Goal: Task Accomplishment & Management: Use online tool/utility

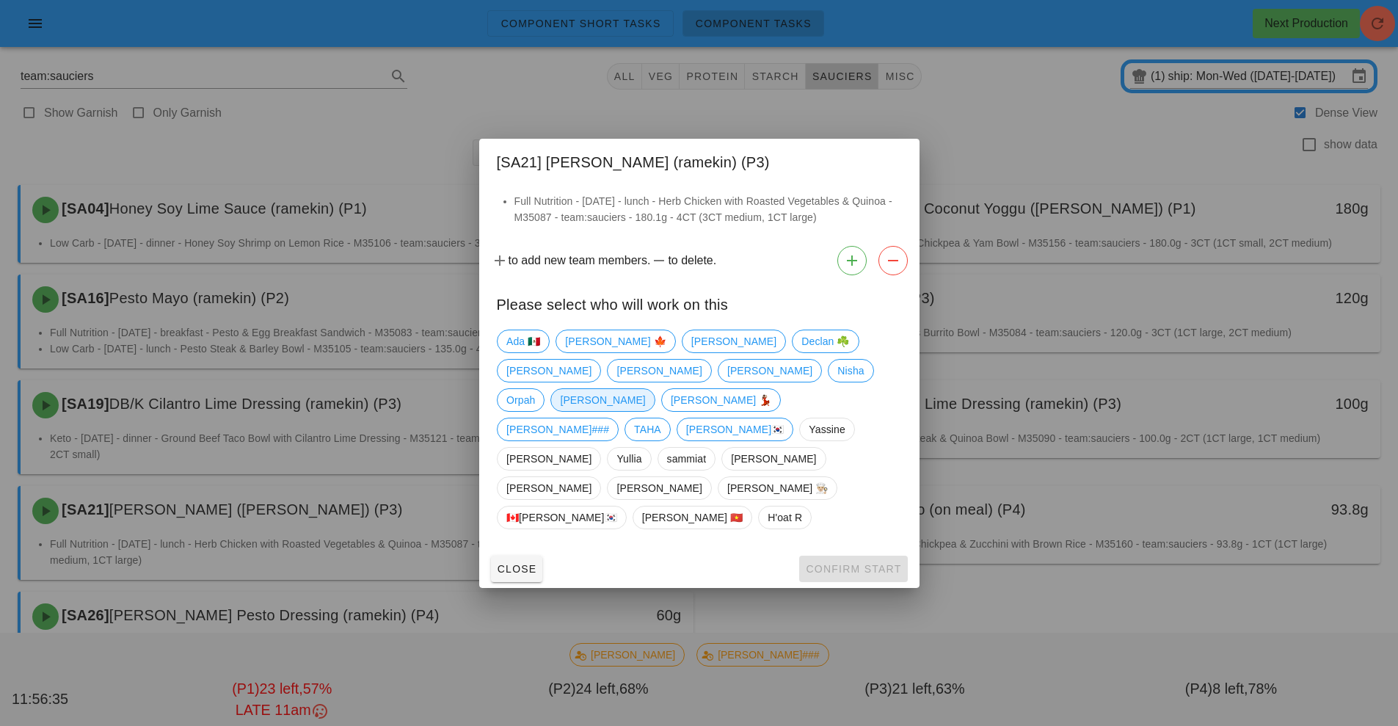
click at [645, 411] on span "[PERSON_NAME]" at bounding box center [602, 400] width 85 height 22
click at [843, 556] on button "Confirm Start" at bounding box center [853, 569] width 108 height 26
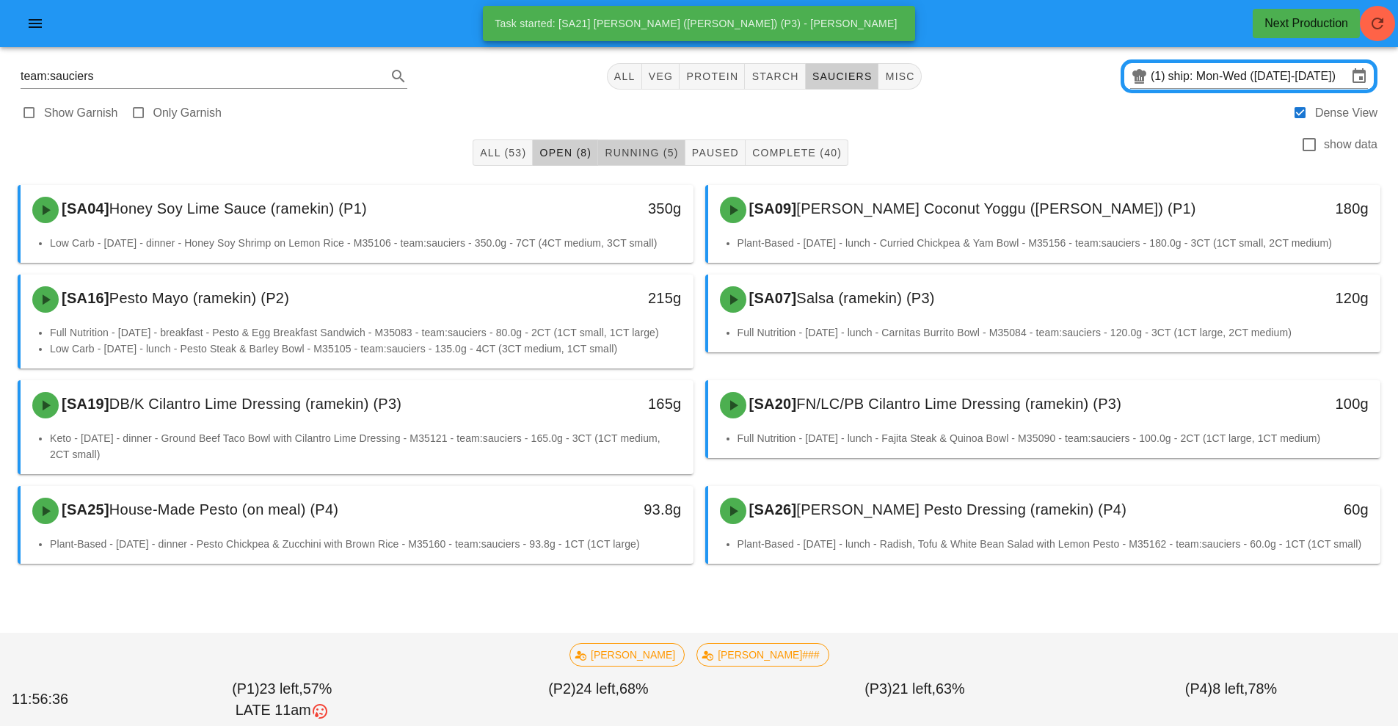
click at [647, 156] on span "Running (5)" at bounding box center [641, 153] width 74 height 12
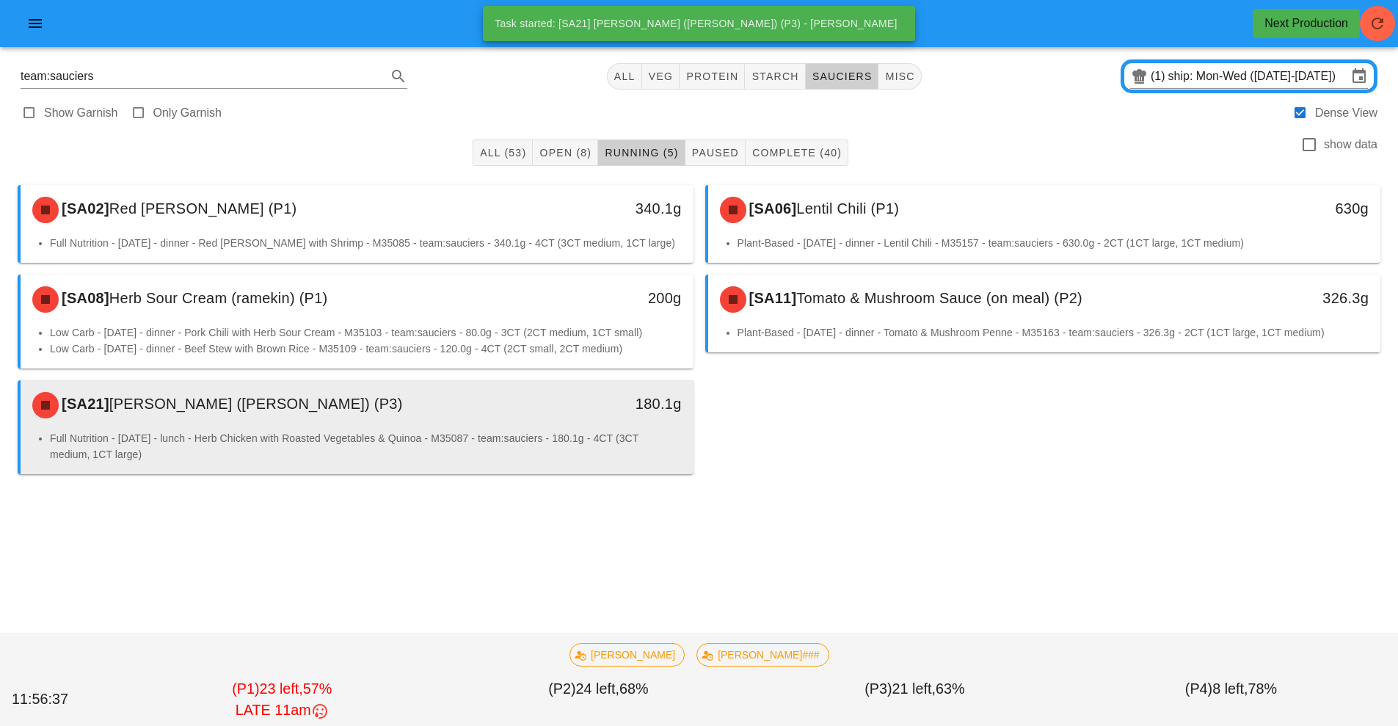
click at [562, 425] on div "180.1g" at bounding box center [606, 405] width 167 height 44
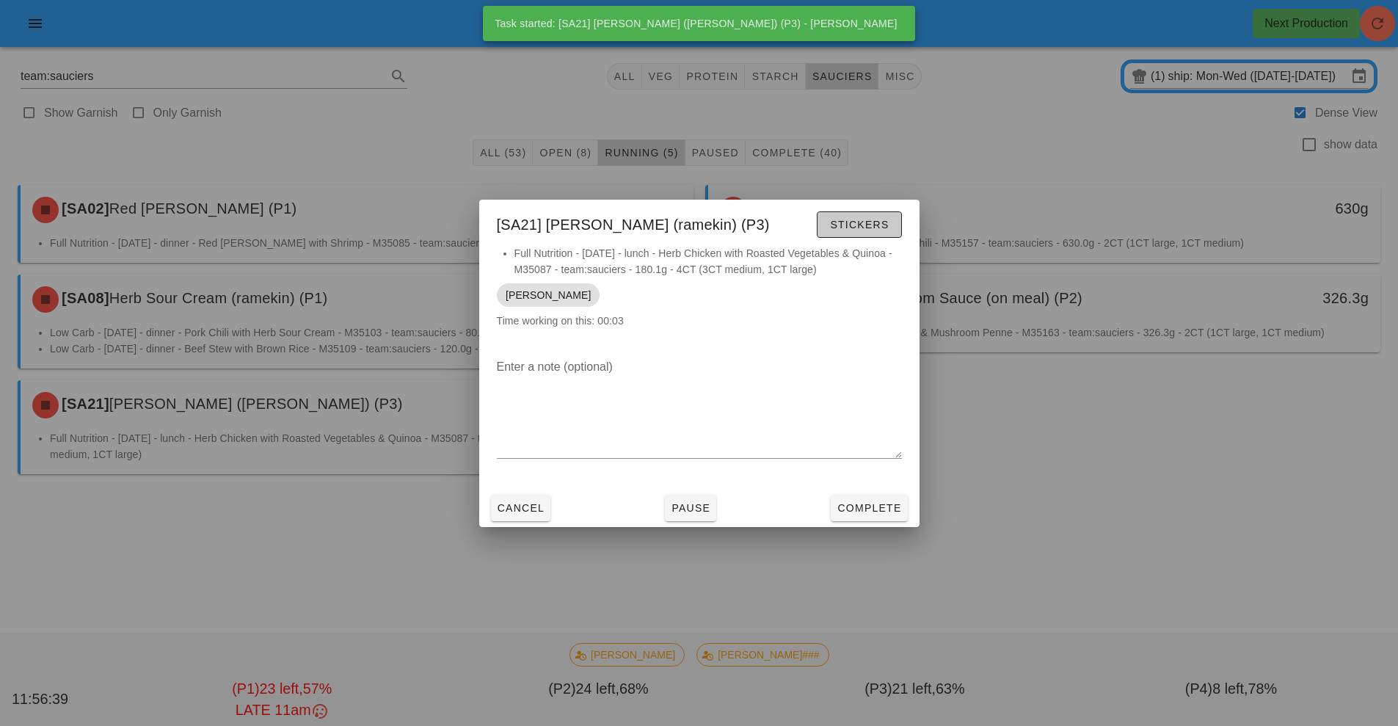
click at [856, 224] on span "Stickers" at bounding box center [858, 225] width 59 height 12
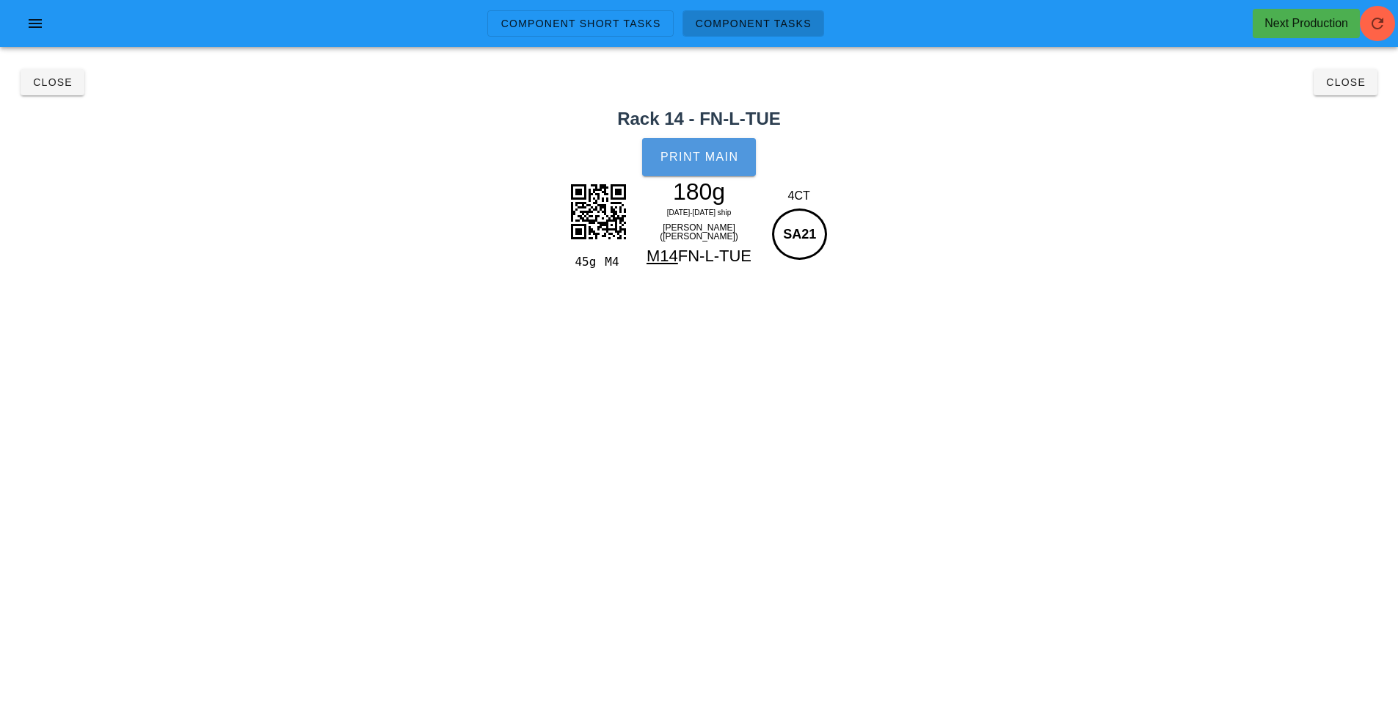
click at [704, 165] on button "Print Main" at bounding box center [698, 157] width 113 height 38
click at [46, 81] on span "Close" at bounding box center [52, 82] width 40 height 12
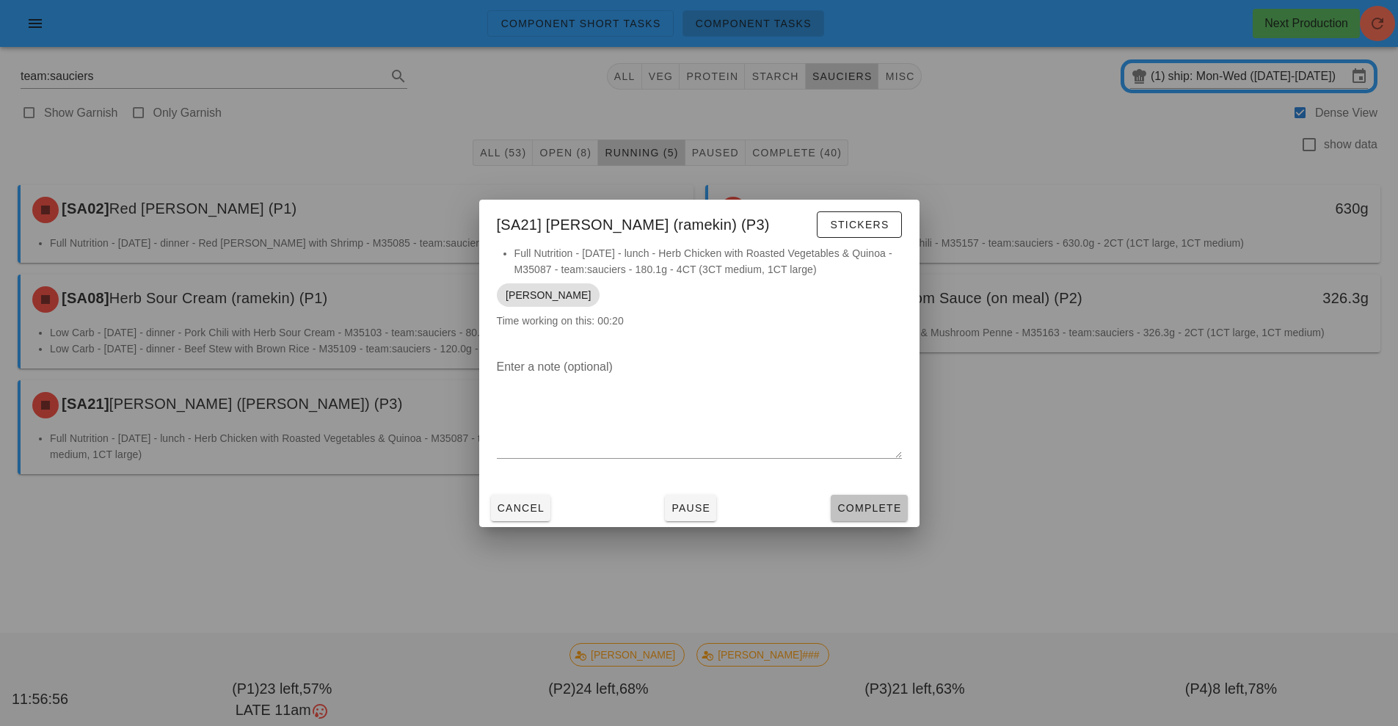
click at [866, 506] on span "Complete" at bounding box center [869, 508] width 65 height 12
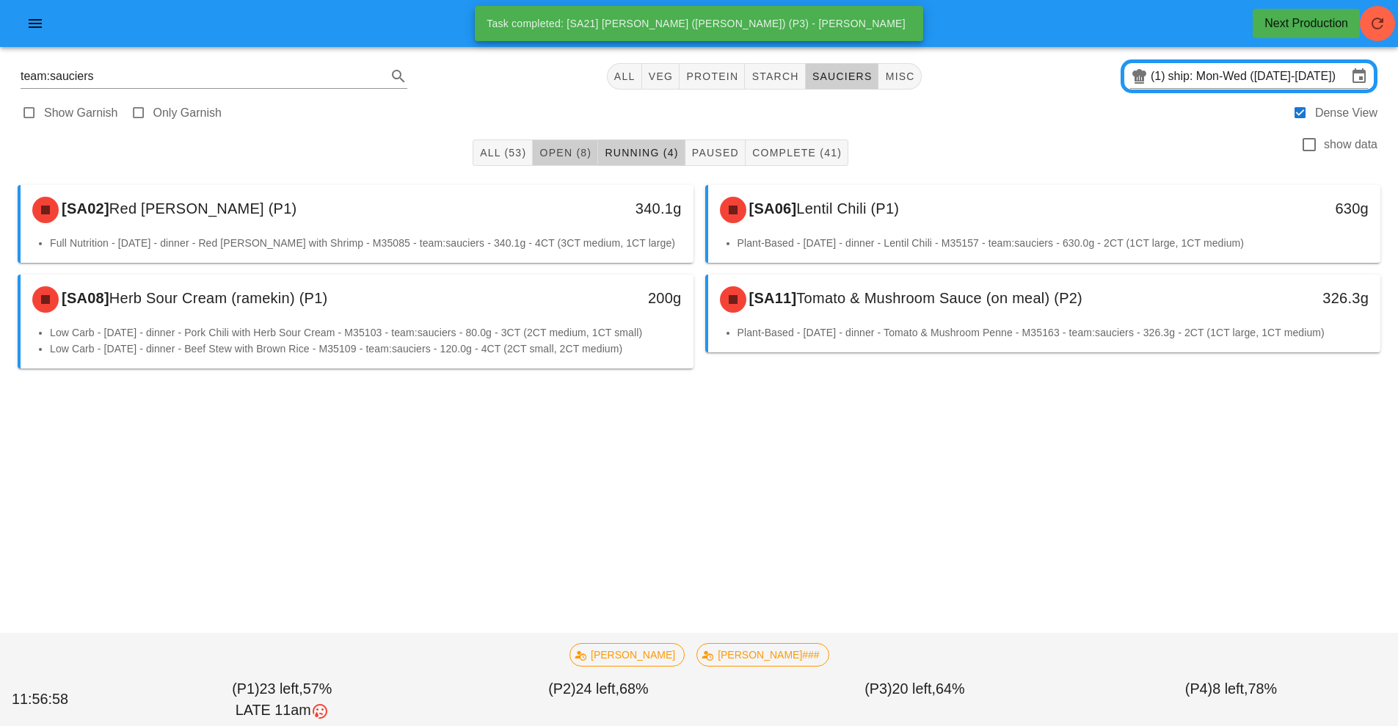
click at [564, 149] on span "Open (8)" at bounding box center [565, 153] width 53 height 12
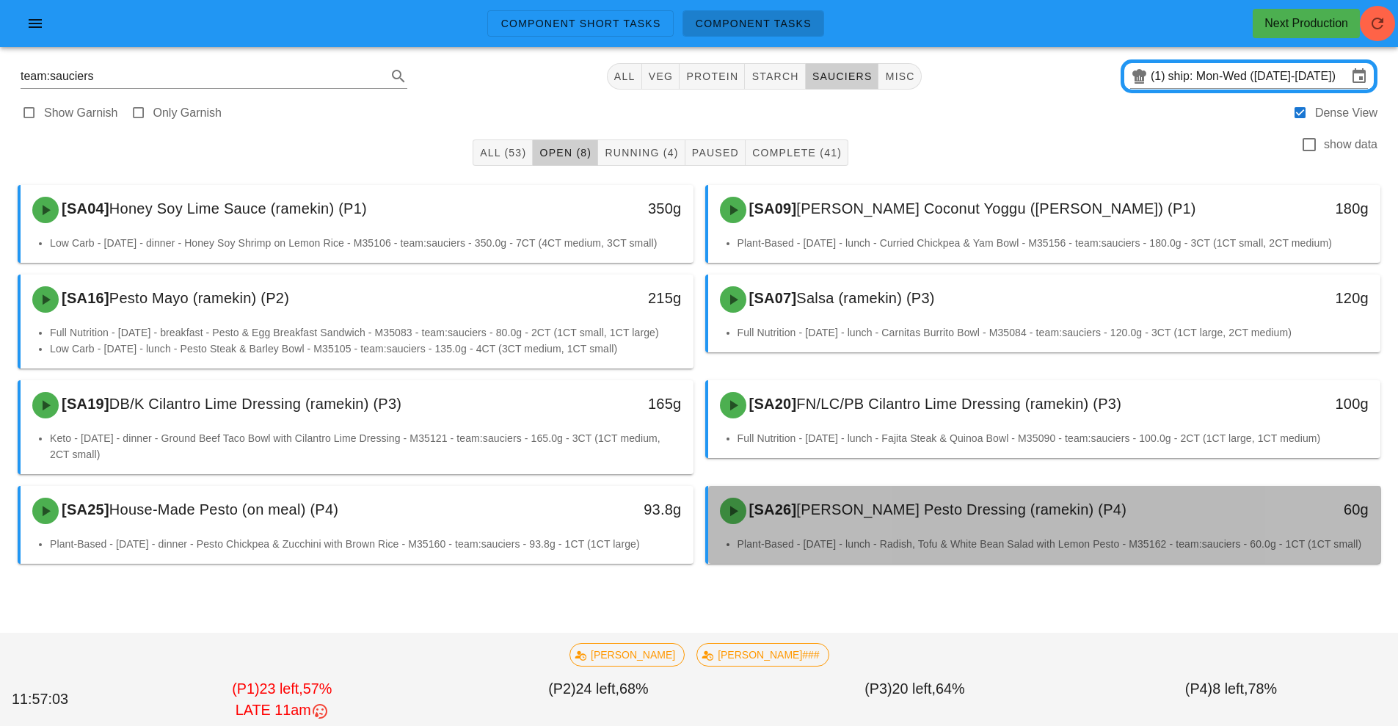
click at [885, 533] on div "[SA26] [PERSON_NAME] Pesto Dressing (ramekin) (P4) 60g" at bounding box center [1044, 511] width 673 height 50
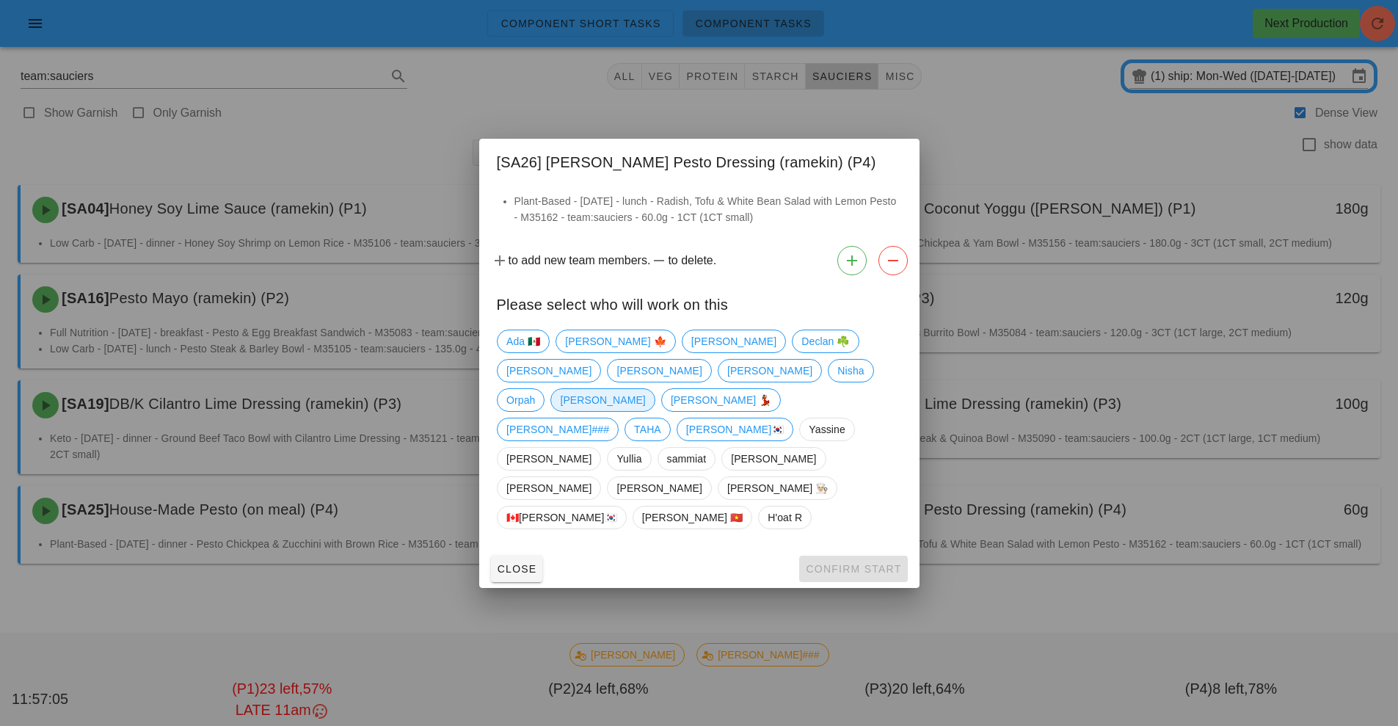
click at [645, 411] on span "[PERSON_NAME]" at bounding box center [602, 400] width 85 height 22
click at [854, 556] on button "Confirm Start" at bounding box center [853, 569] width 108 height 26
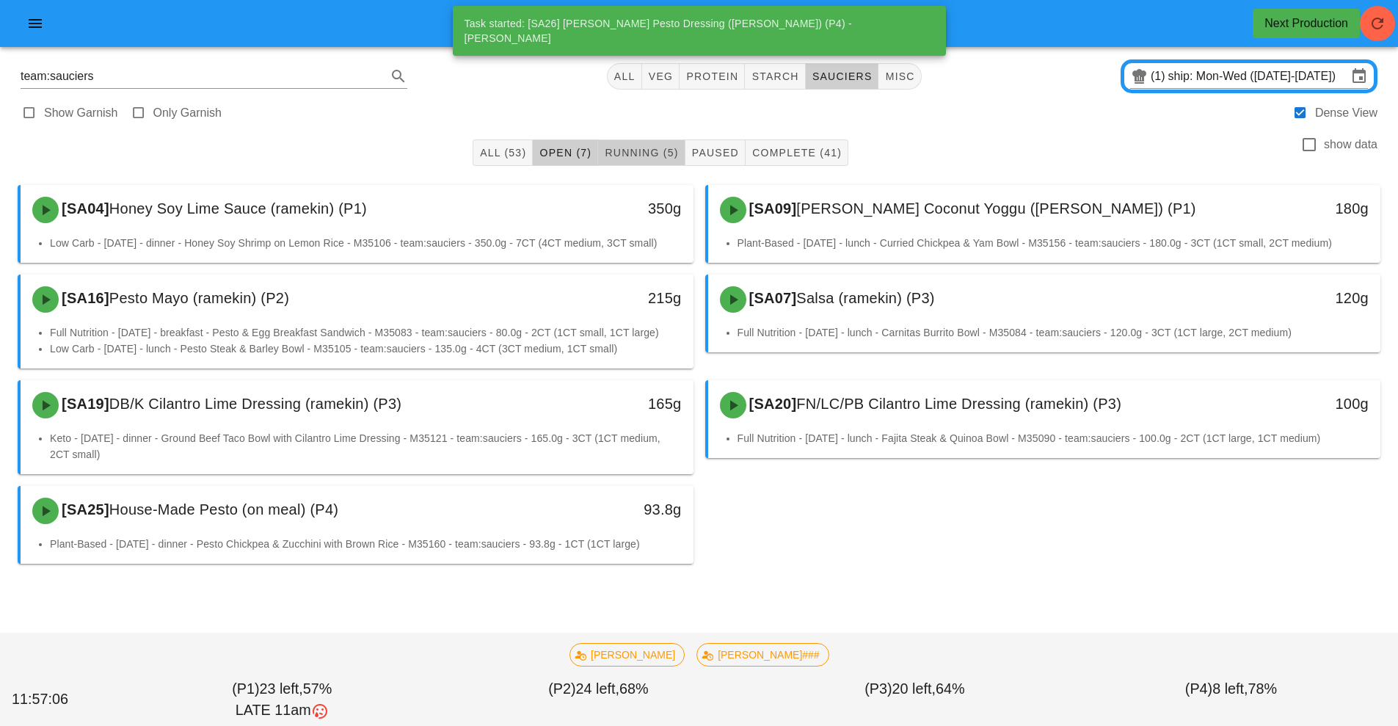
click at [647, 151] on span "Running (5)" at bounding box center [641, 153] width 74 height 12
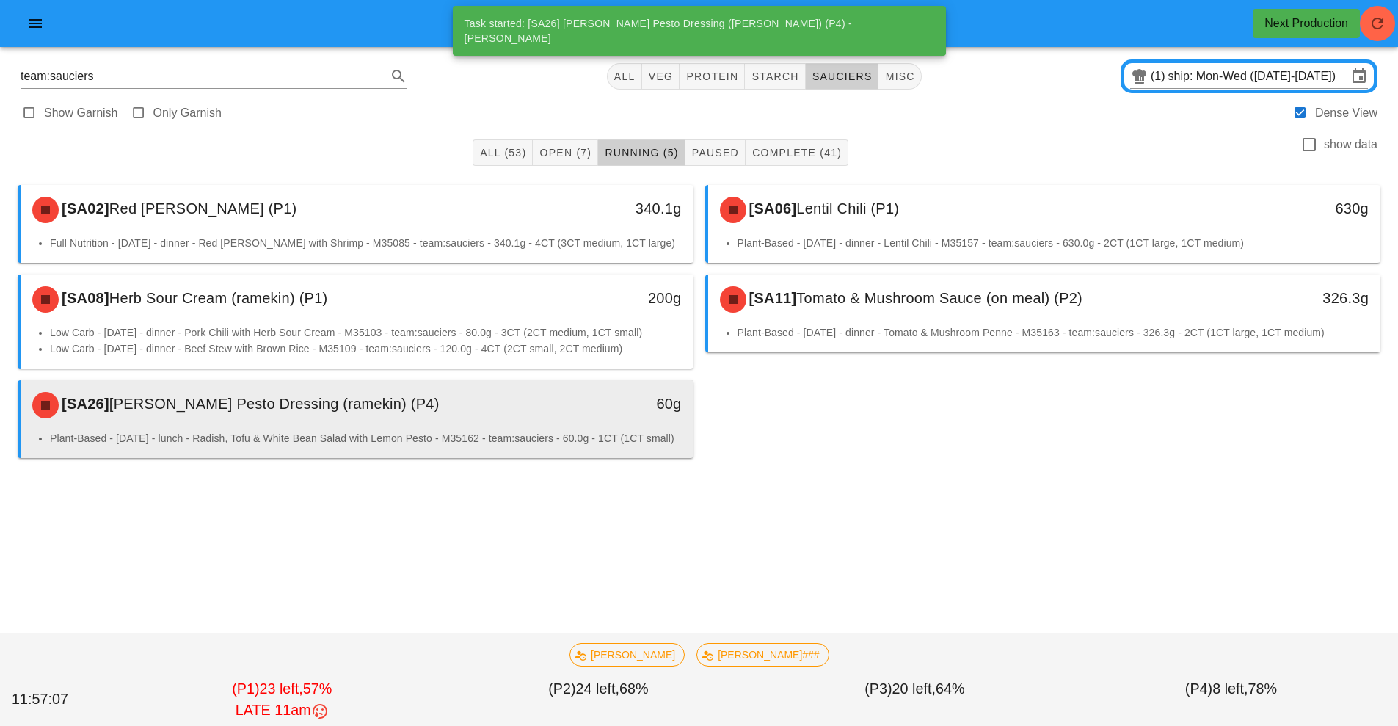
click at [575, 446] on li "Plant-Based - [DATE] - lunch - Radish, Tofu & White Bean Salad with Lemon Pesto…" at bounding box center [366, 438] width 632 height 16
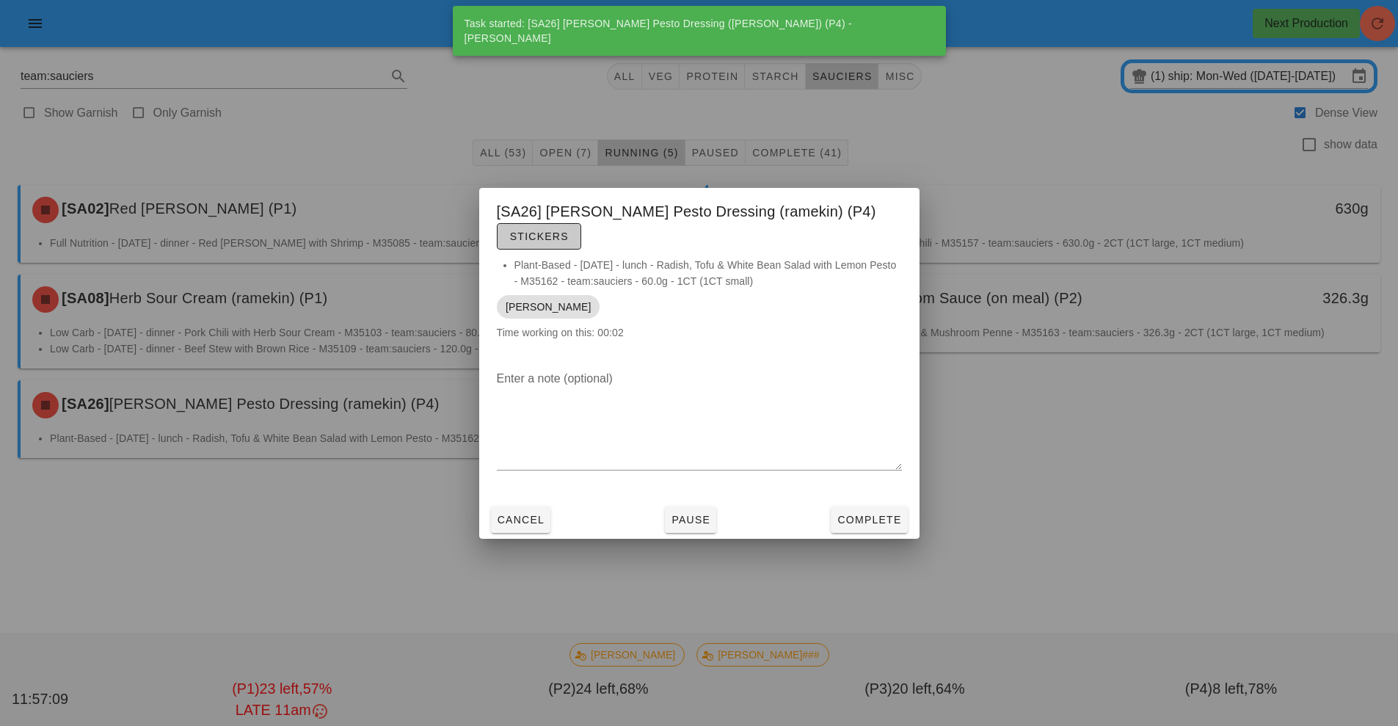
click at [551, 237] on span "Stickers" at bounding box center [538, 236] width 59 height 12
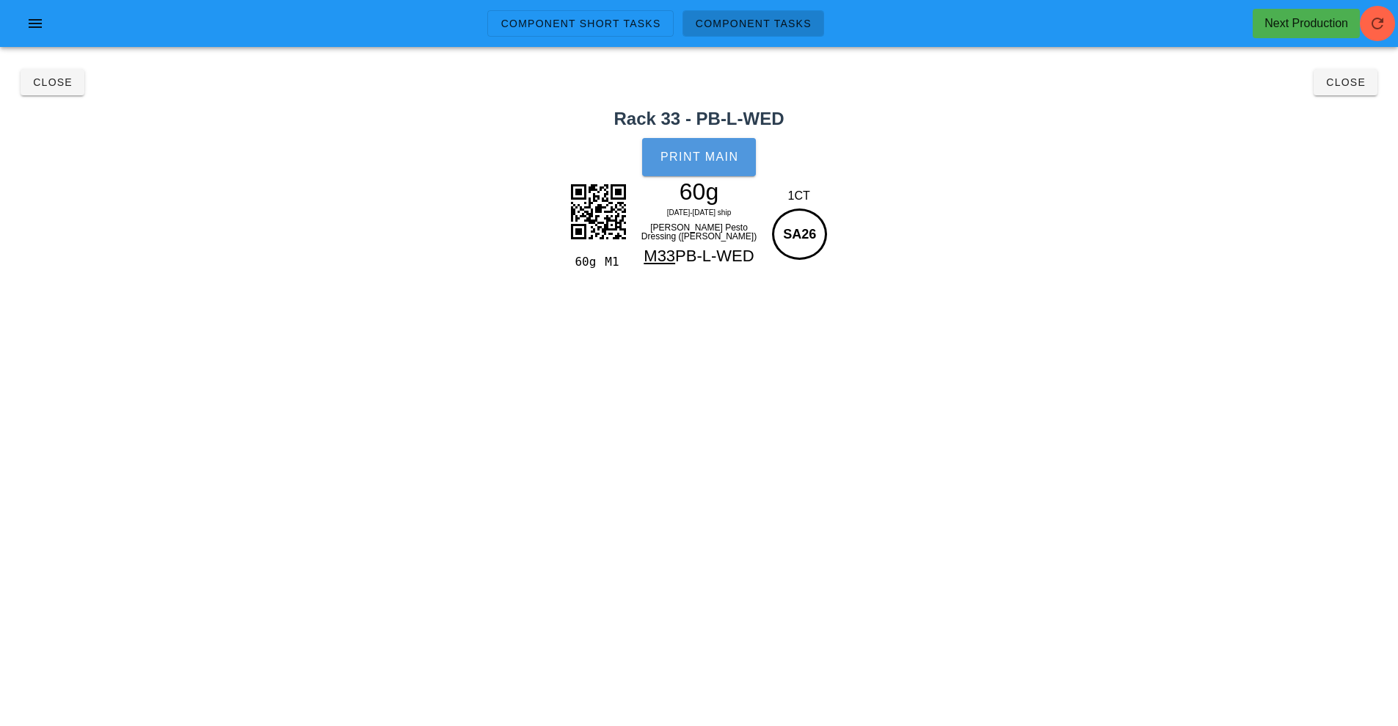
click at [703, 172] on button "Print Main" at bounding box center [698, 157] width 113 height 38
click at [66, 95] on button "Close" at bounding box center [53, 82] width 64 height 26
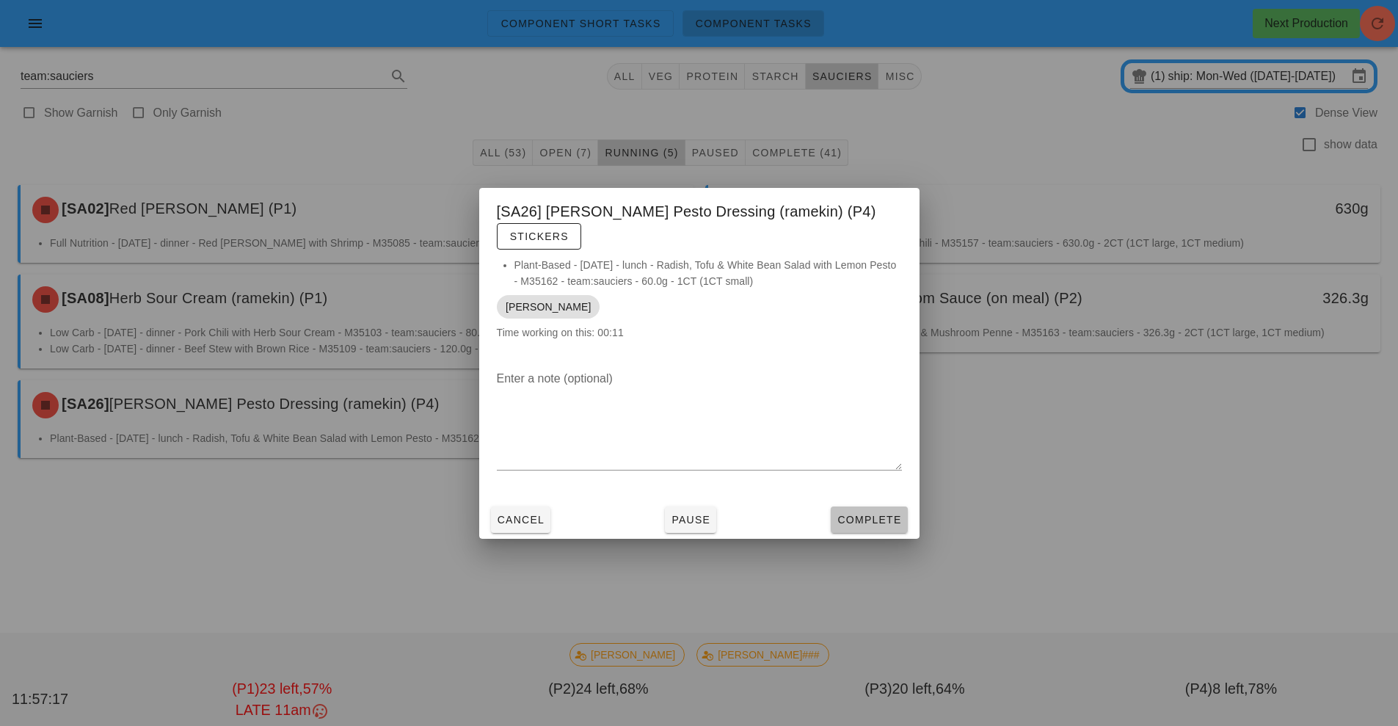
click at [865, 520] on span "Complete" at bounding box center [869, 520] width 65 height 12
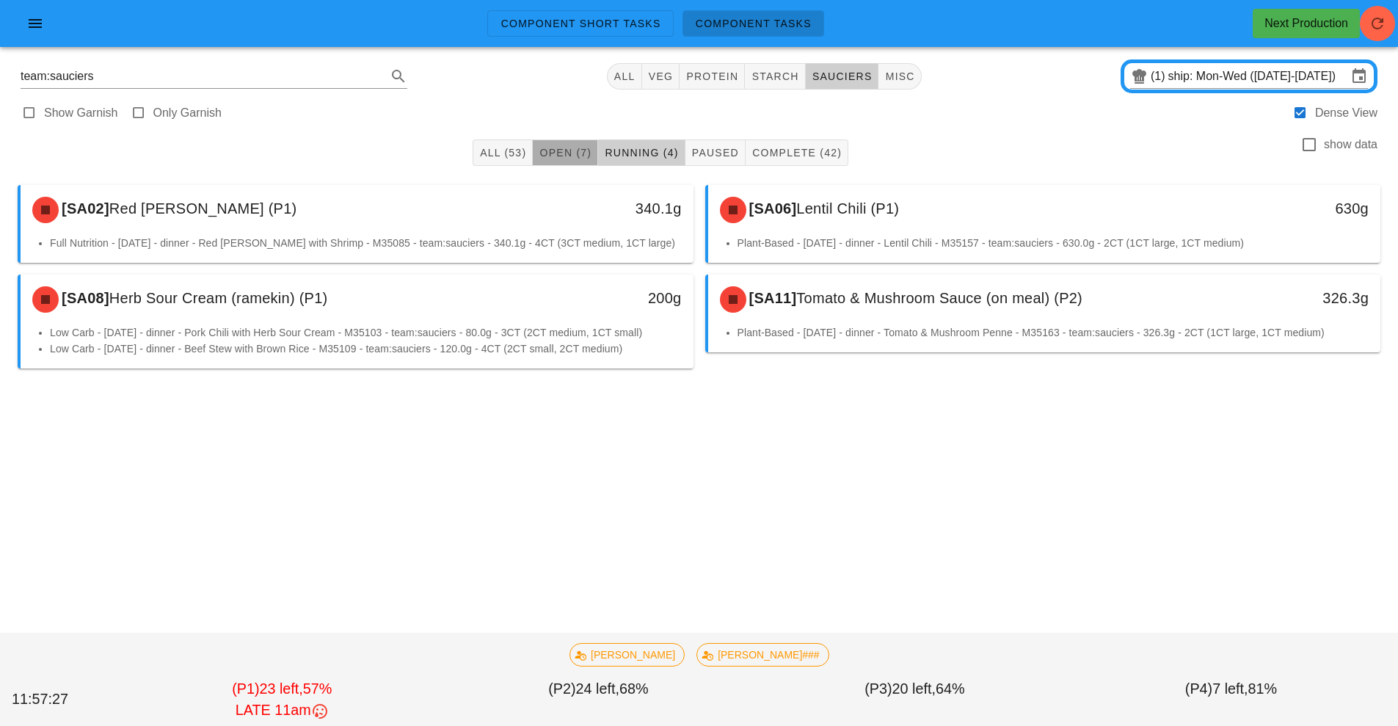
click at [545, 159] on button "Open (7)" at bounding box center [565, 152] width 65 height 26
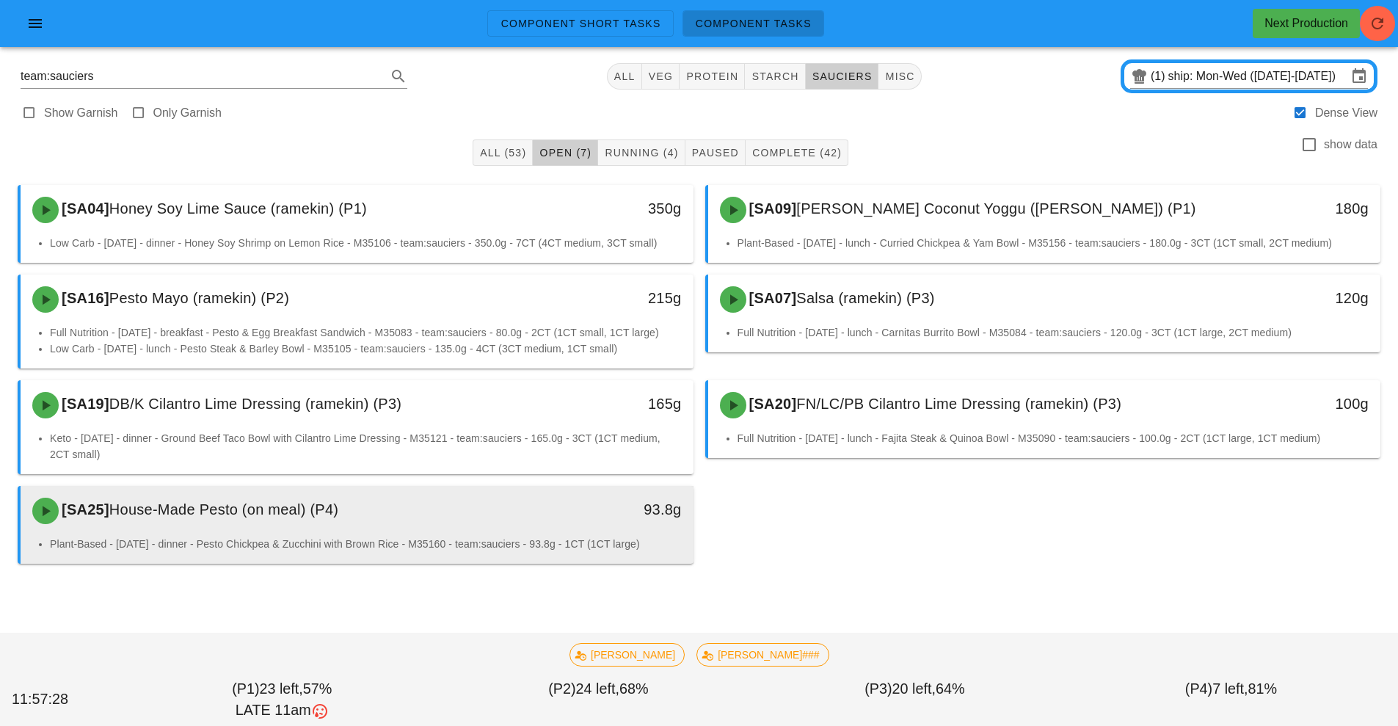
click at [501, 531] on div "[SA25] House-Made Pesto (on meal) (P4)" at bounding box center [273, 511] width 500 height 44
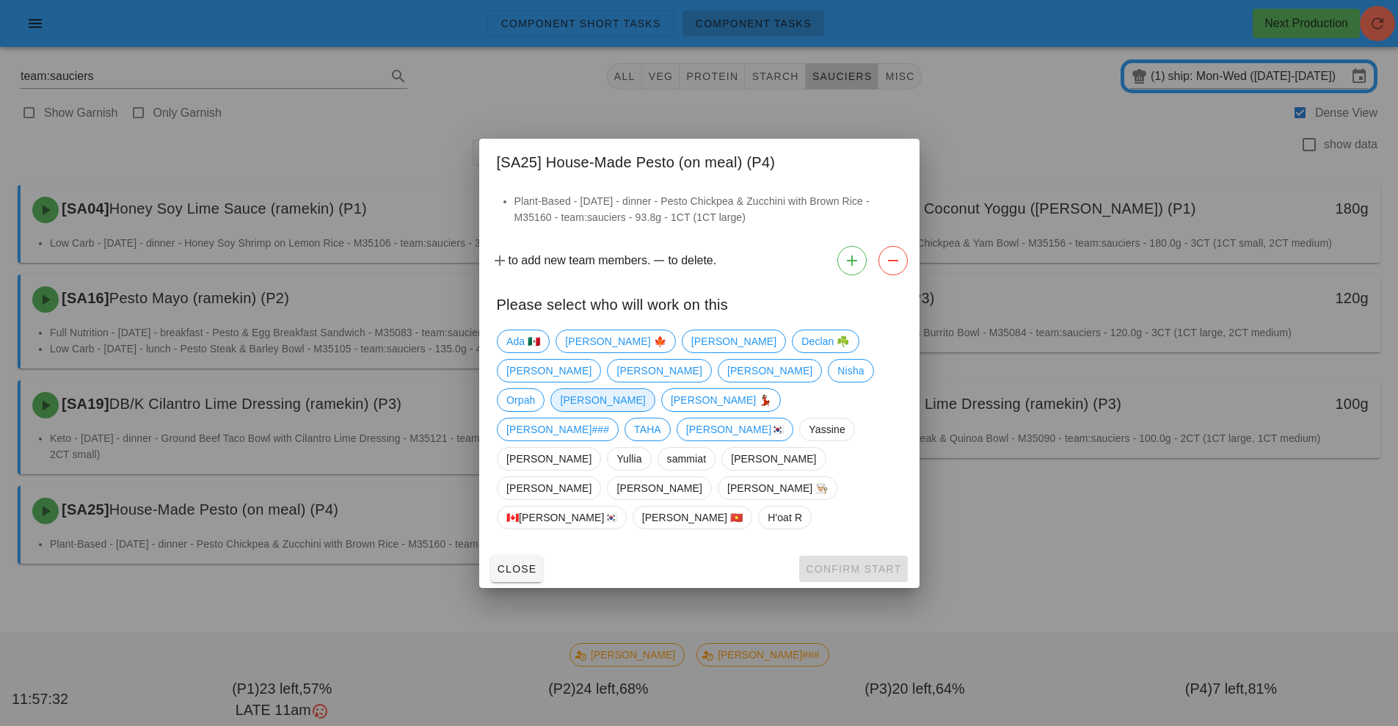
click at [645, 411] on span "[PERSON_NAME]" at bounding box center [602, 400] width 85 height 22
click at [852, 556] on button "Confirm Start" at bounding box center [853, 569] width 108 height 26
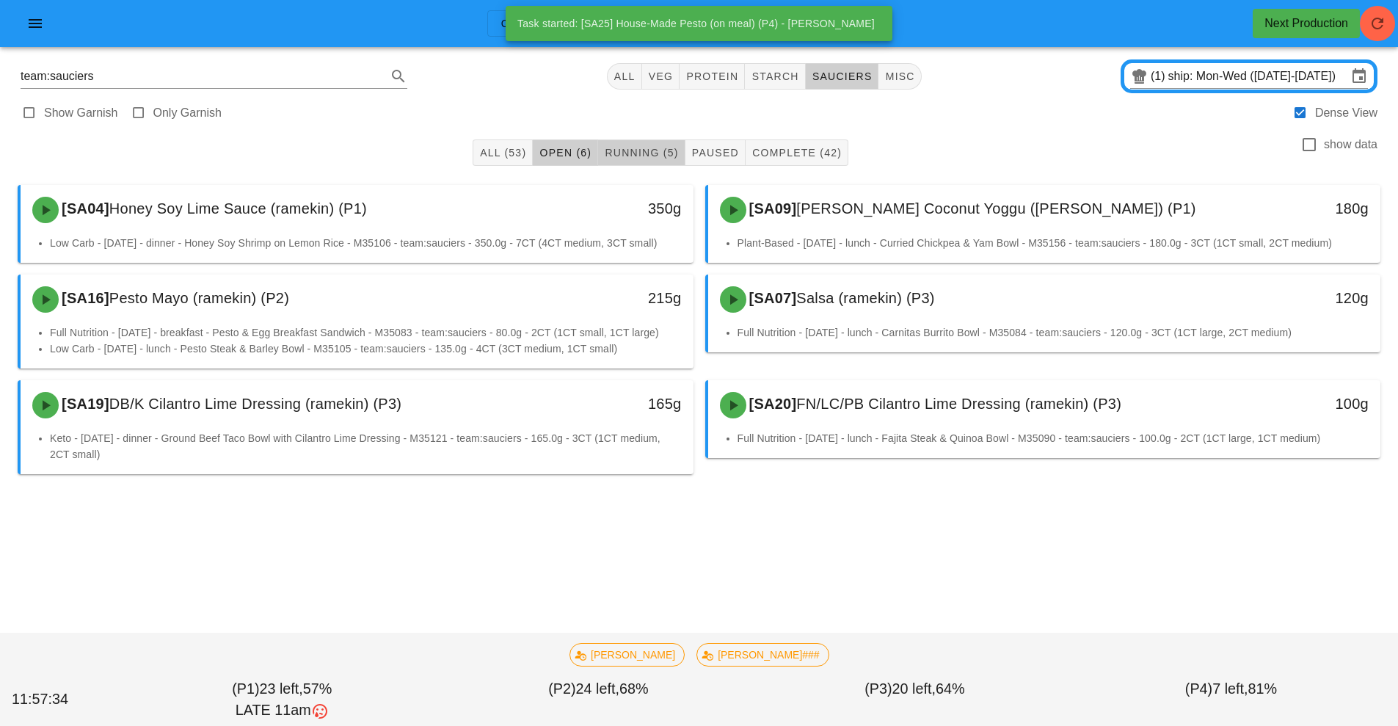
click at [667, 153] on span "Running (5)" at bounding box center [641, 153] width 74 height 12
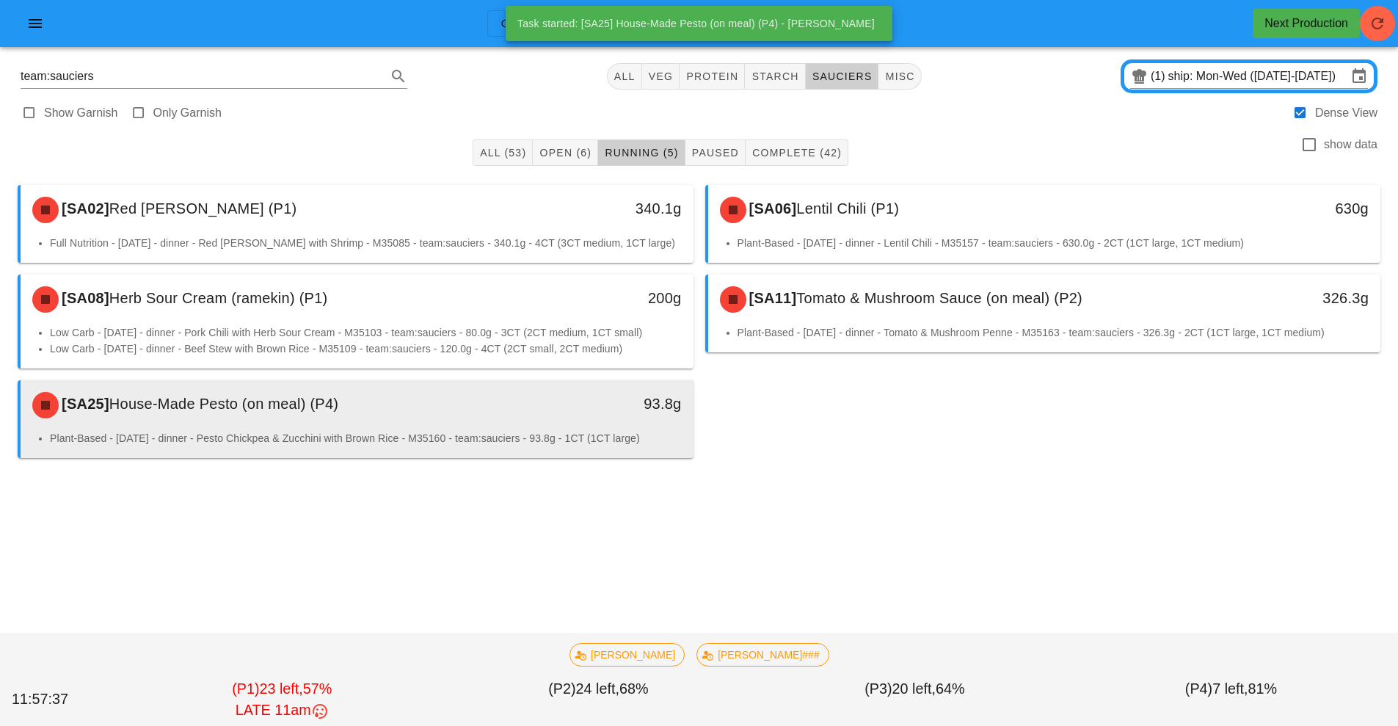
click at [551, 431] on li "Plant-Based - [DATE] - dinner - Pesto Chickpea & Zucchini with Brown Rice - M35…" at bounding box center [366, 438] width 632 height 16
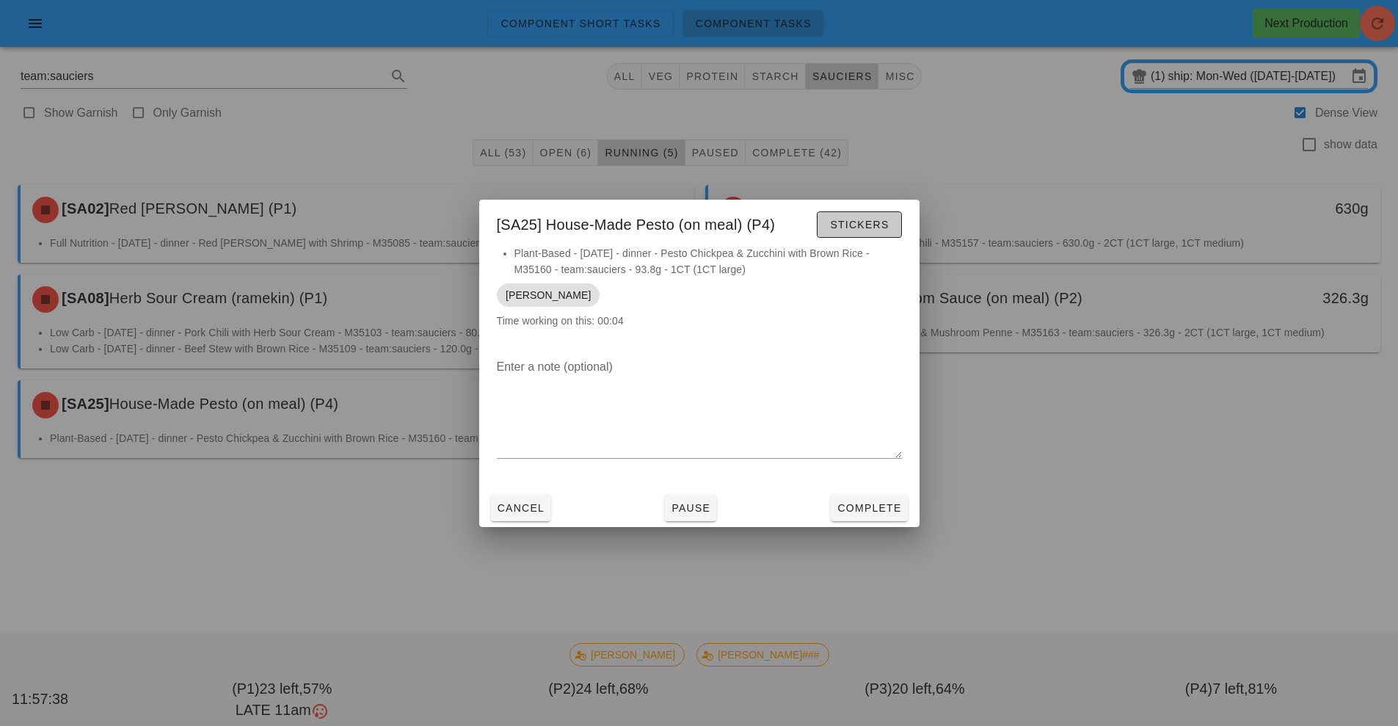
click at [846, 224] on span "Stickers" at bounding box center [858, 225] width 59 height 12
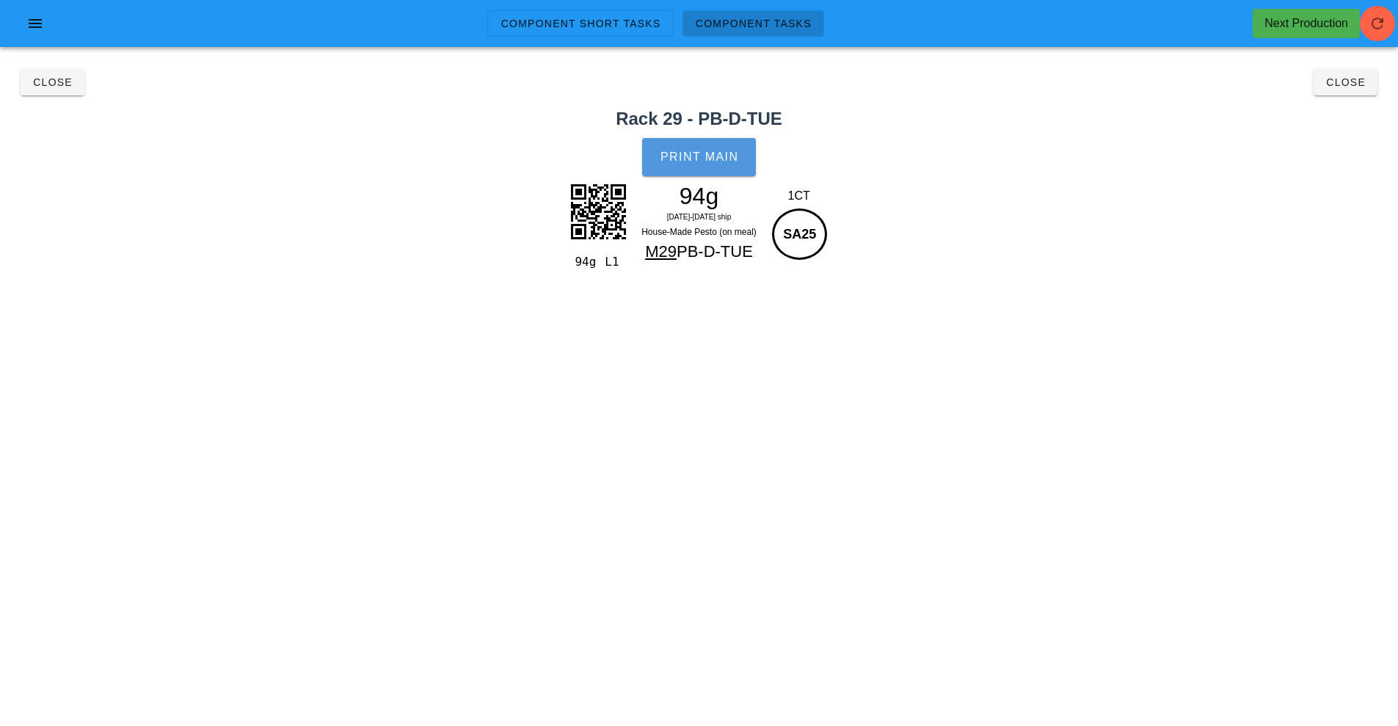
click at [713, 155] on span "Print Main" at bounding box center [699, 156] width 79 height 13
click at [51, 83] on span "Close" at bounding box center [52, 82] width 40 height 12
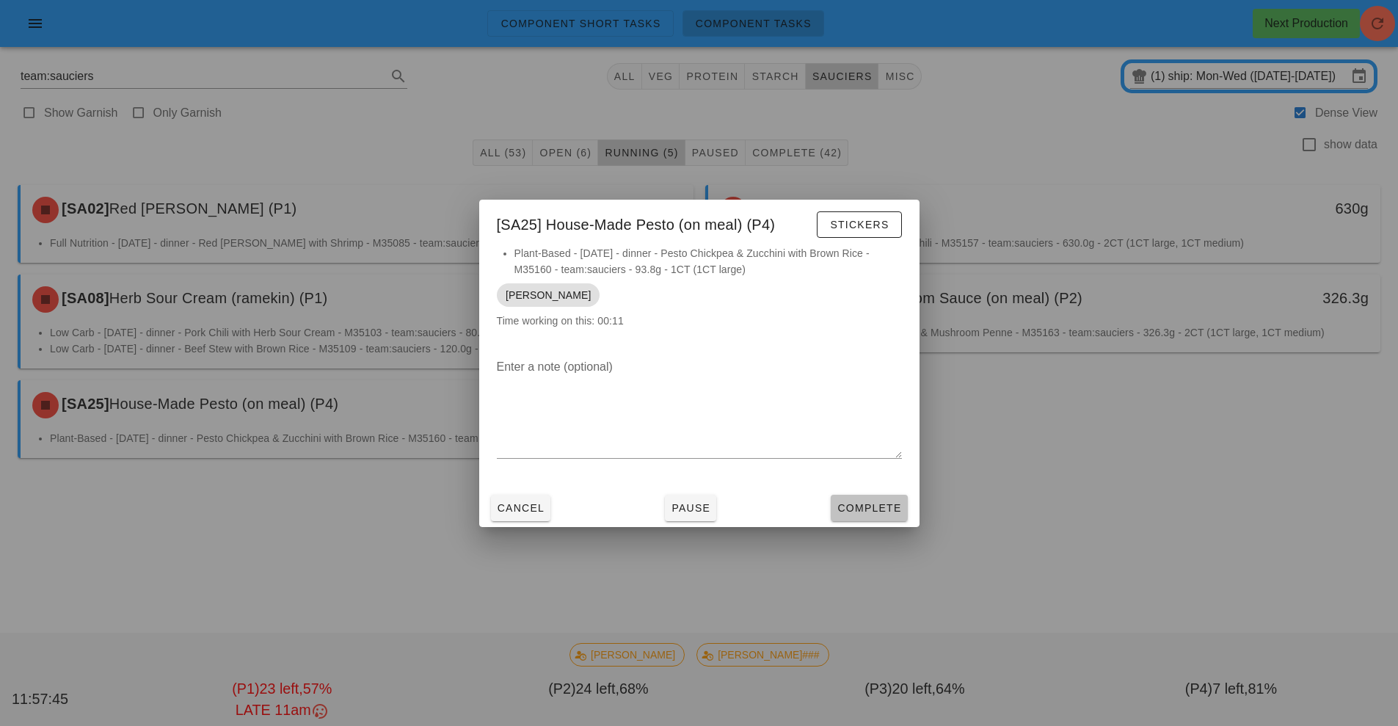
click at [868, 509] on span "Complete" at bounding box center [869, 508] width 65 height 12
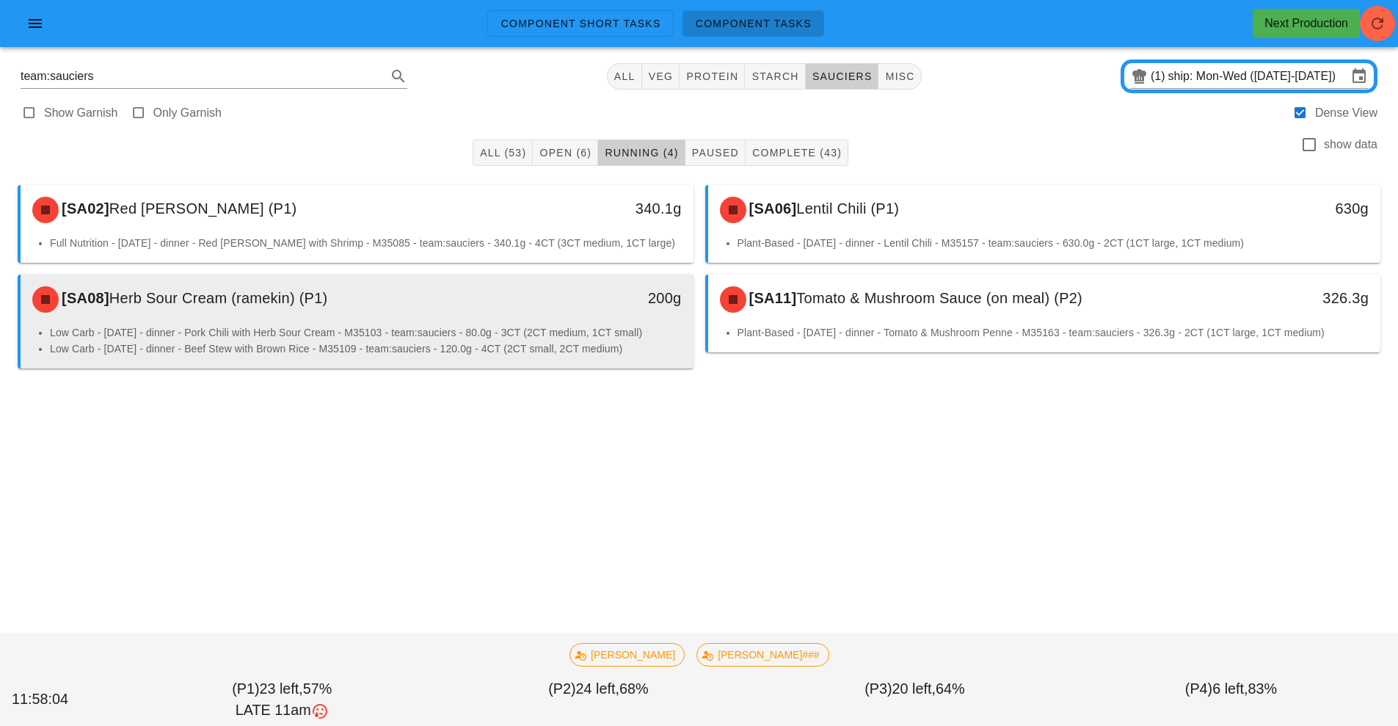
click at [523, 321] on div "200g" at bounding box center [606, 299] width 167 height 44
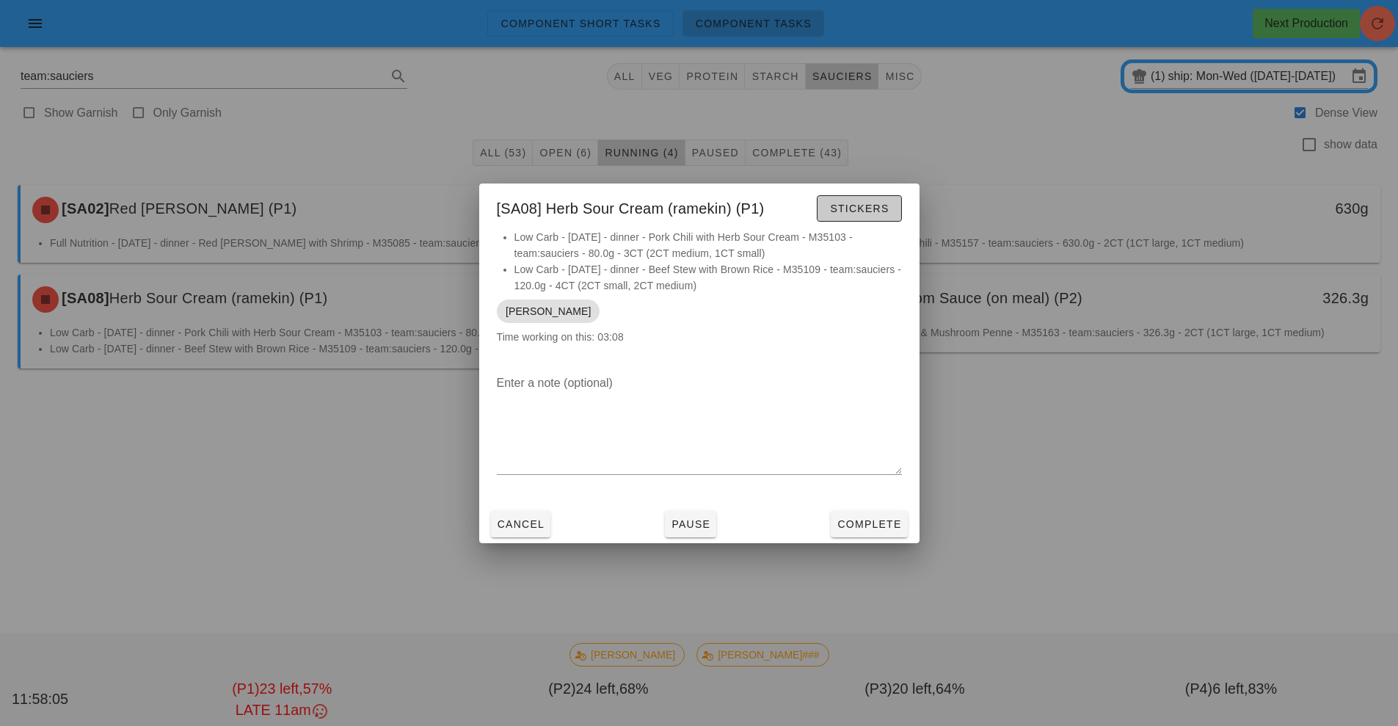
click at [857, 206] on span "Stickers" at bounding box center [858, 209] width 59 height 12
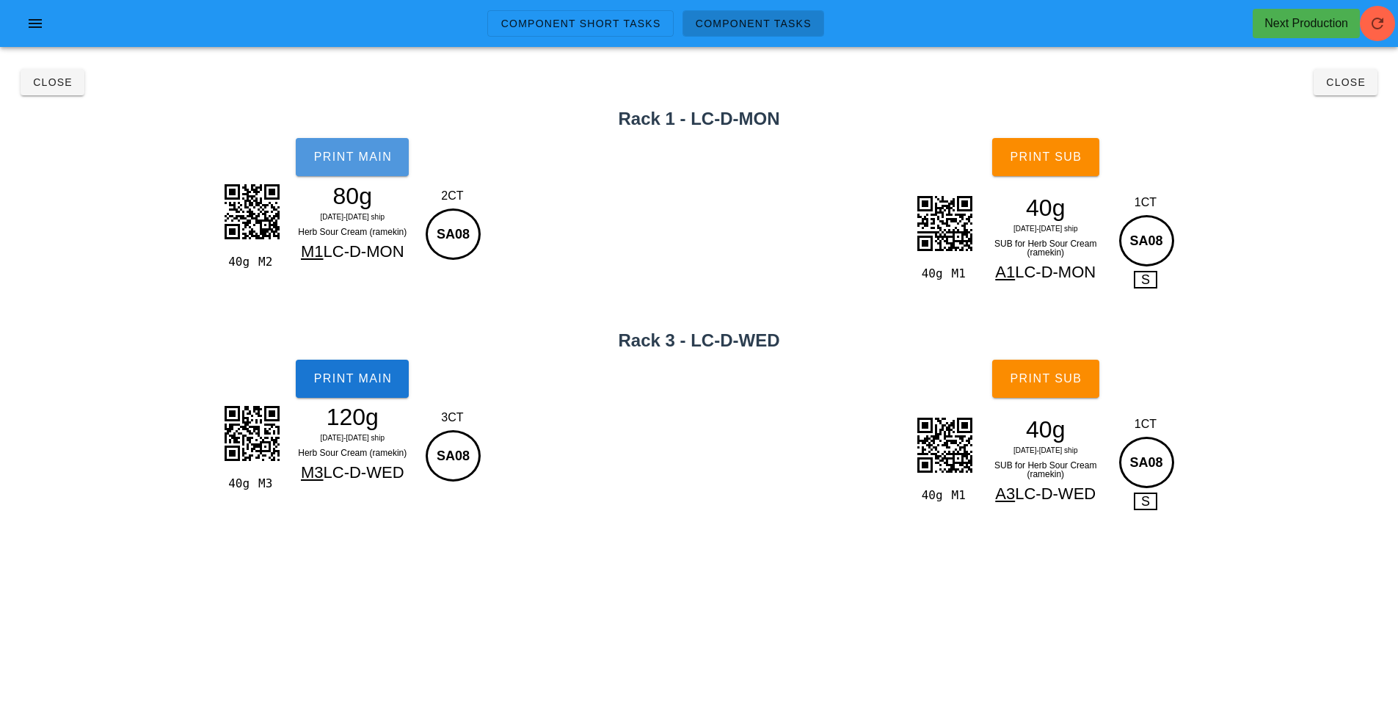
click at [352, 175] on button "Print Main" at bounding box center [352, 157] width 113 height 38
click at [1053, 162] on span "Print Sub" at bounding box center [1045, 156] width 73 height 13
click at [353, 379] on span "Print Main" at bounding box center [352, 378] width 79 height 13
click at [1066, 386] on button "Print Sub" at bounding box center [1045, 379] width 107 height 38
click at [62, 83] on span "Close" at bounding box center [52, 82] width 40 height 12
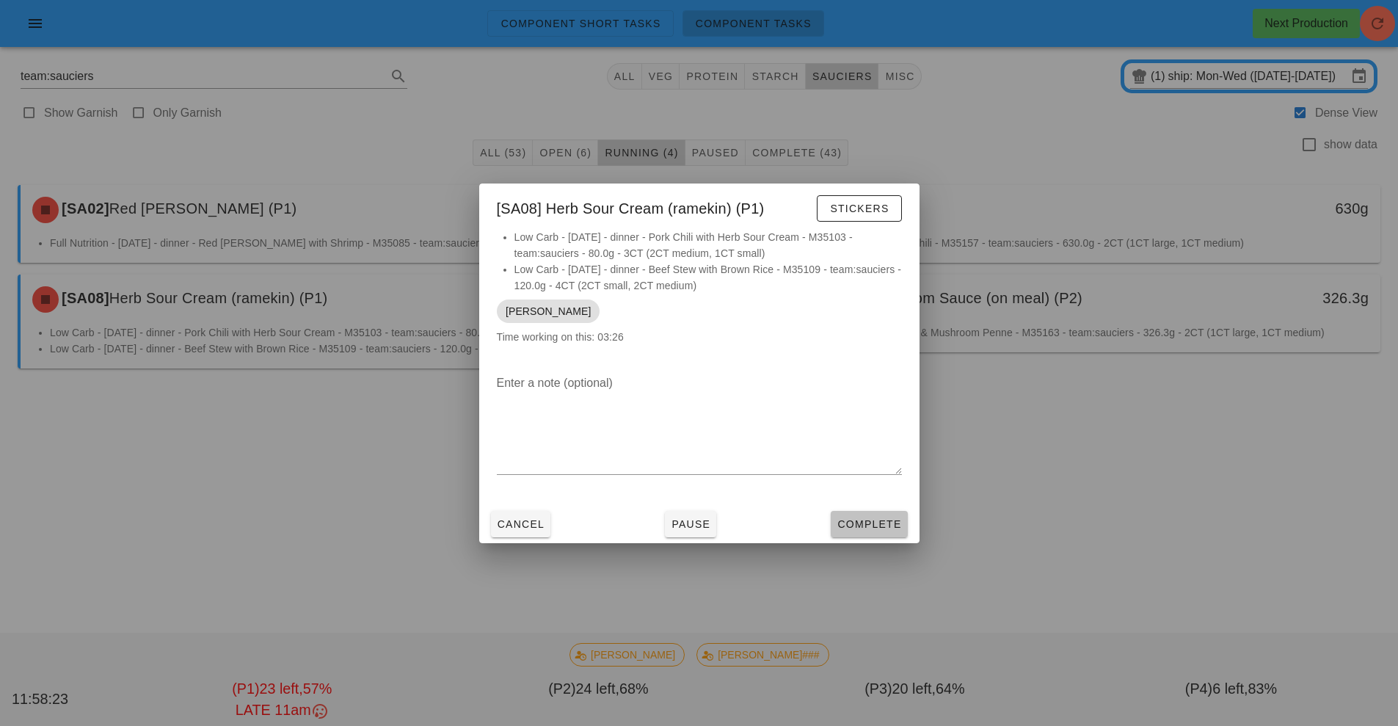
click at [887, 525] on span "Complete" at bounding box center [869, 524] width 65 height 12
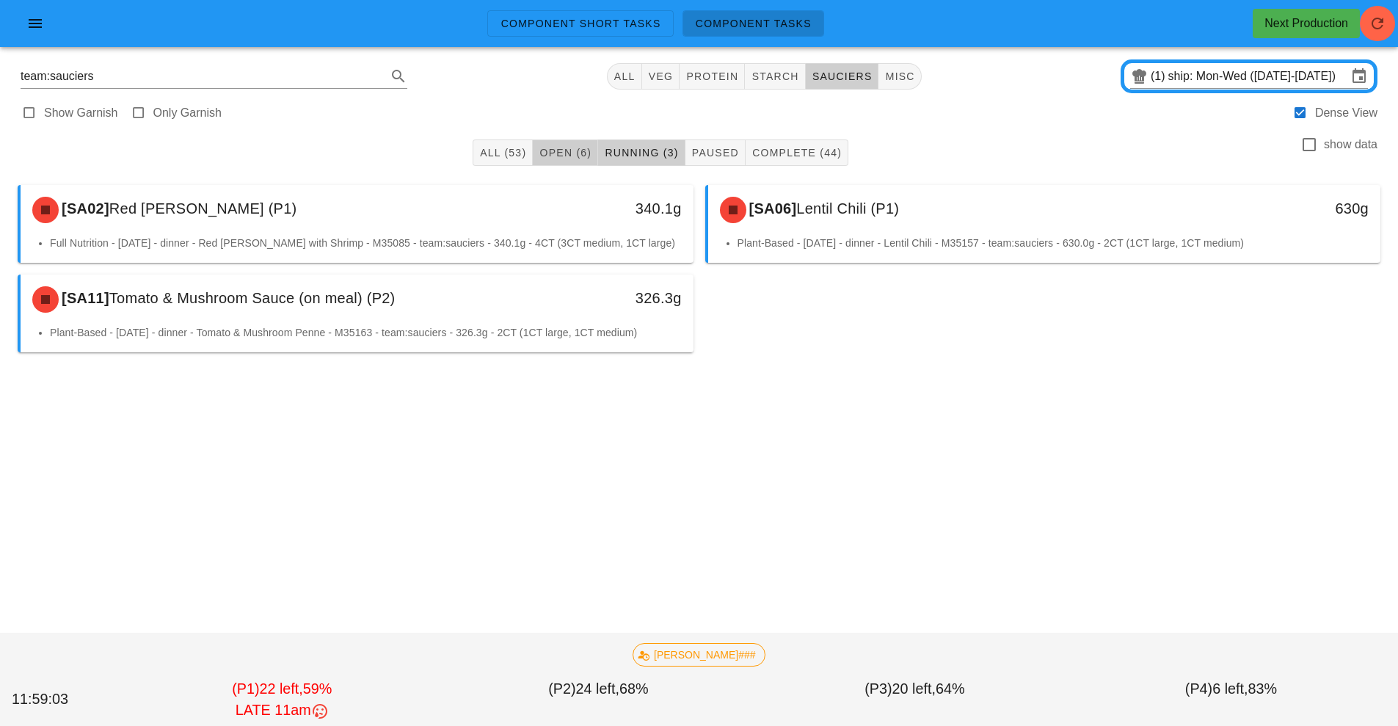
click at [545, 145] on button "Open (6)" at bounding box center [565, 152] width 65 height 26
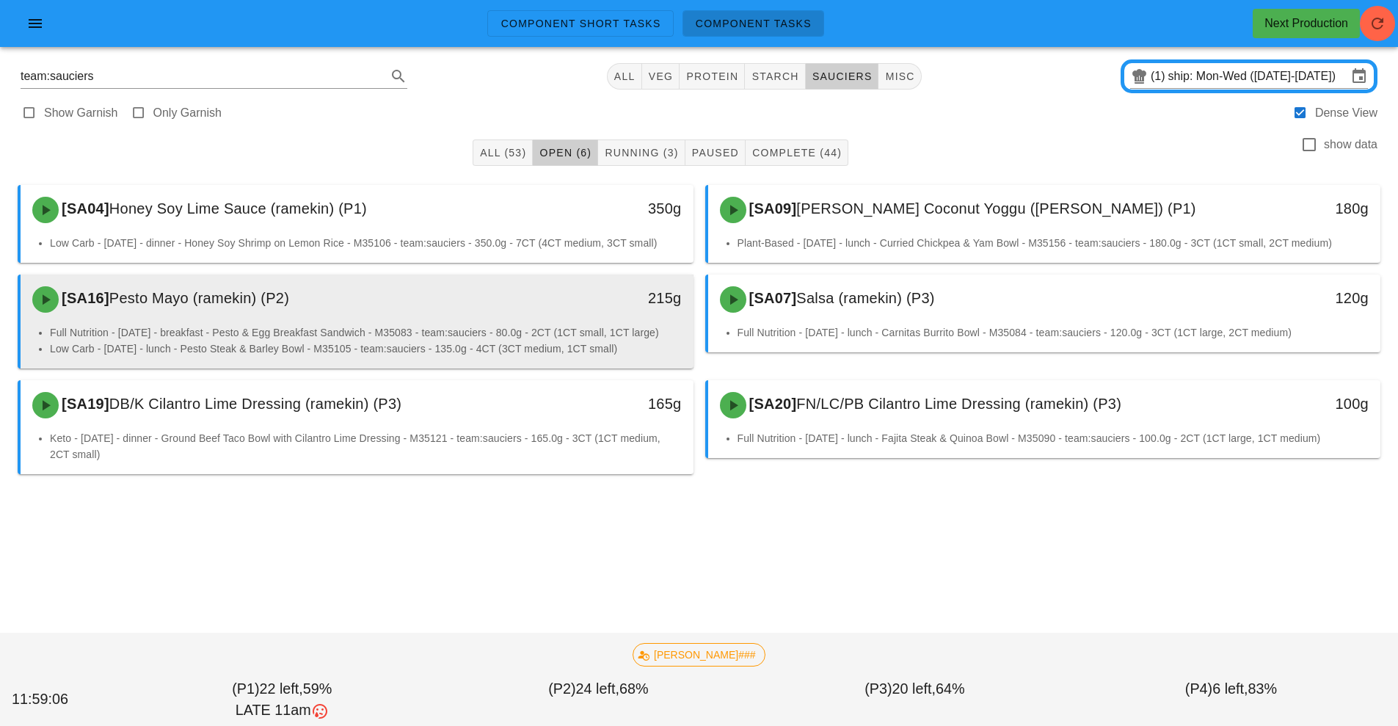
click at [490, 316] on div "[SA16] Pesto Mayo (ramekin) (P2)" at bounding box center [273, 299] width 500 height 44
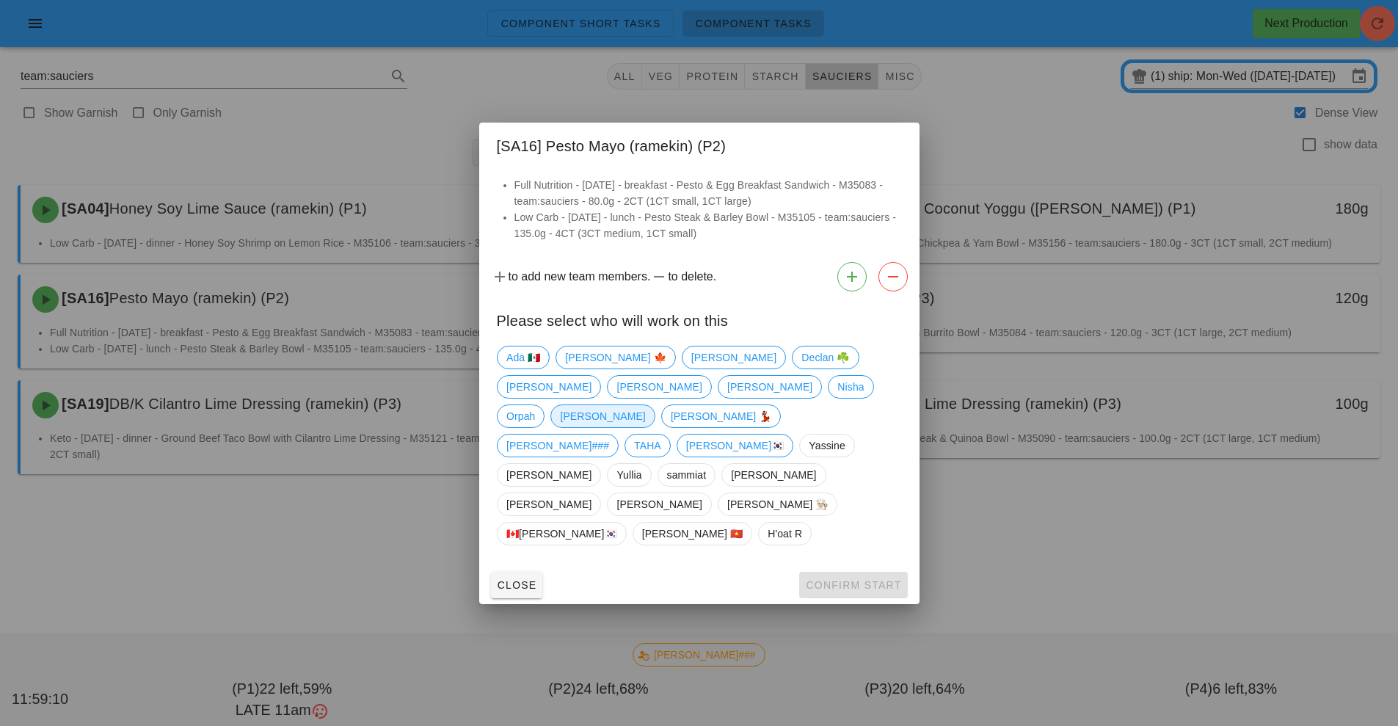
click at [645, 427] on span "[PERSON_NAME]" at bounding box center [602, 416] width 85 height 22
click at [849, 579] on span "Confirm Start" at bounding box center [853, 585] width 96 height 12
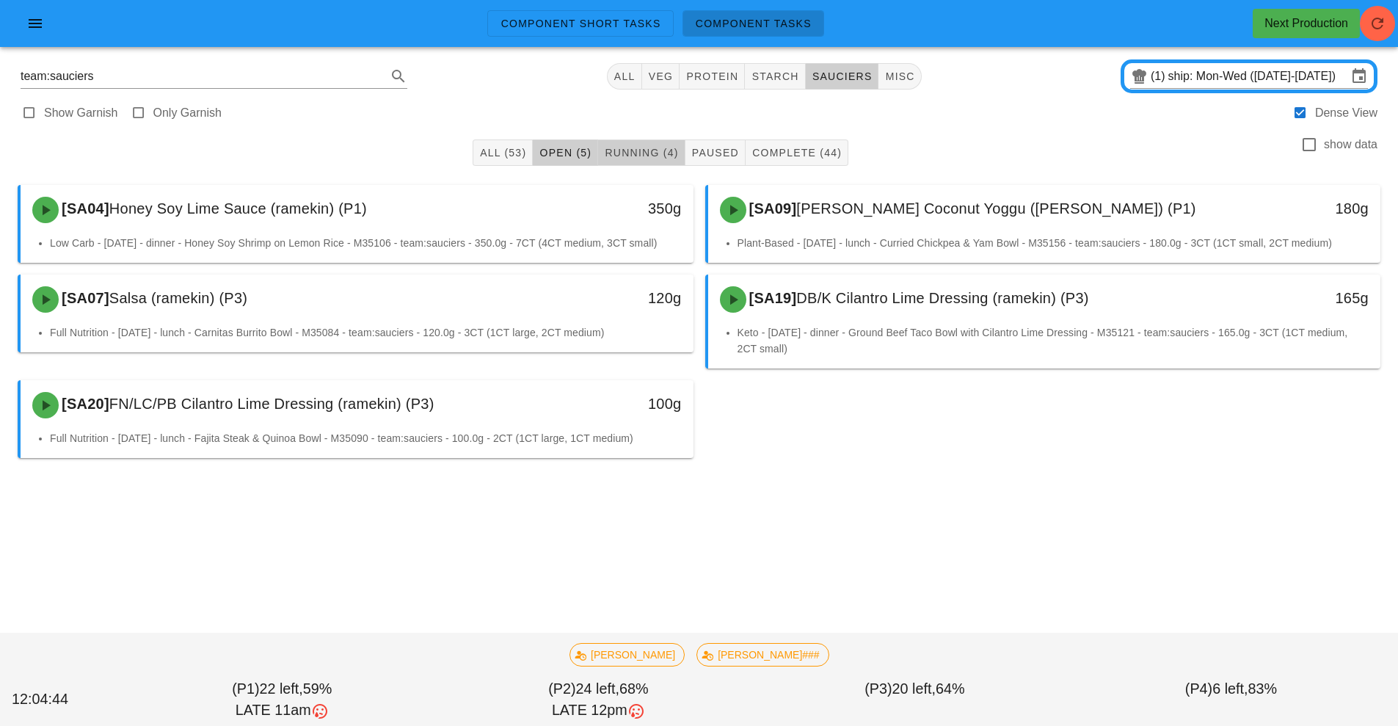
click at [625, 150] on span "Running (4)" at bounding box center [641, 153] width 74 height 12
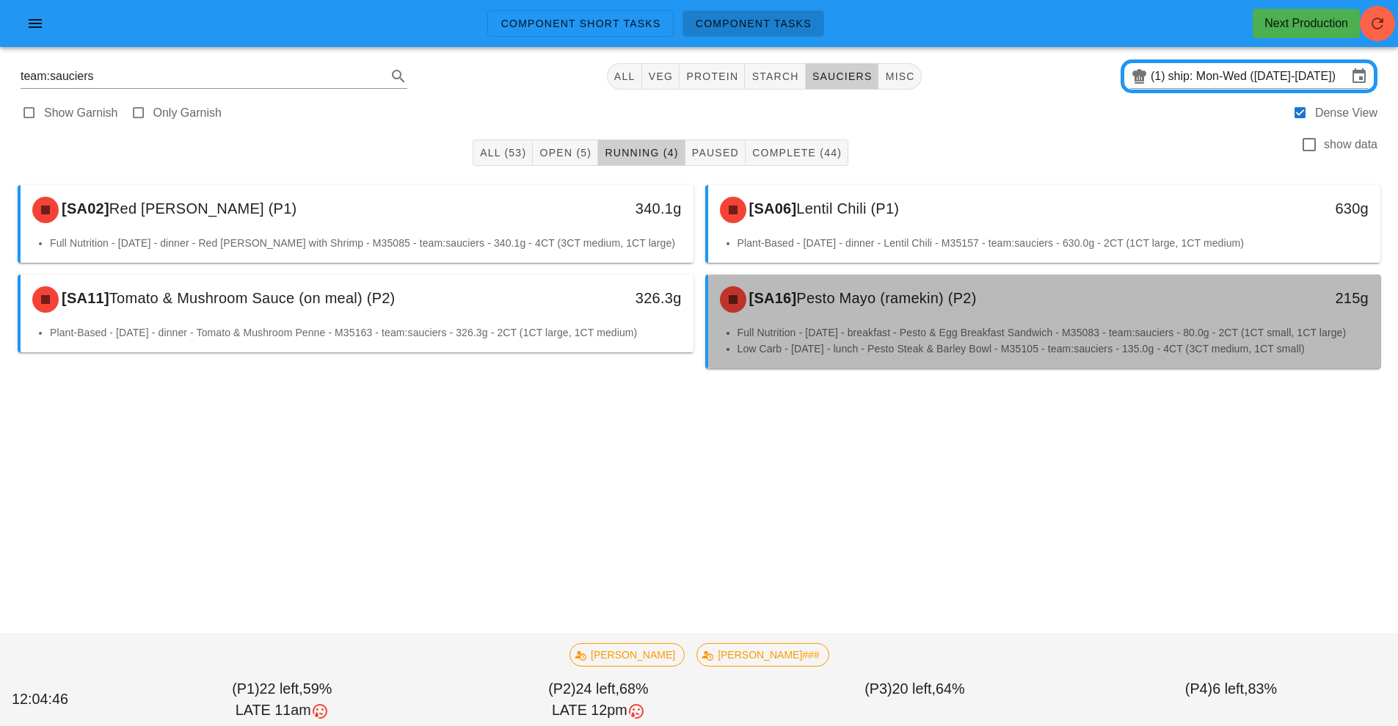
click at [883, 348] on li "Low Carb - [DATE] - lunch - Pesto Steak & Barley Bowl - M35105 - team:sauciers …" at bounding box center [1054, 349] width 632 height 16
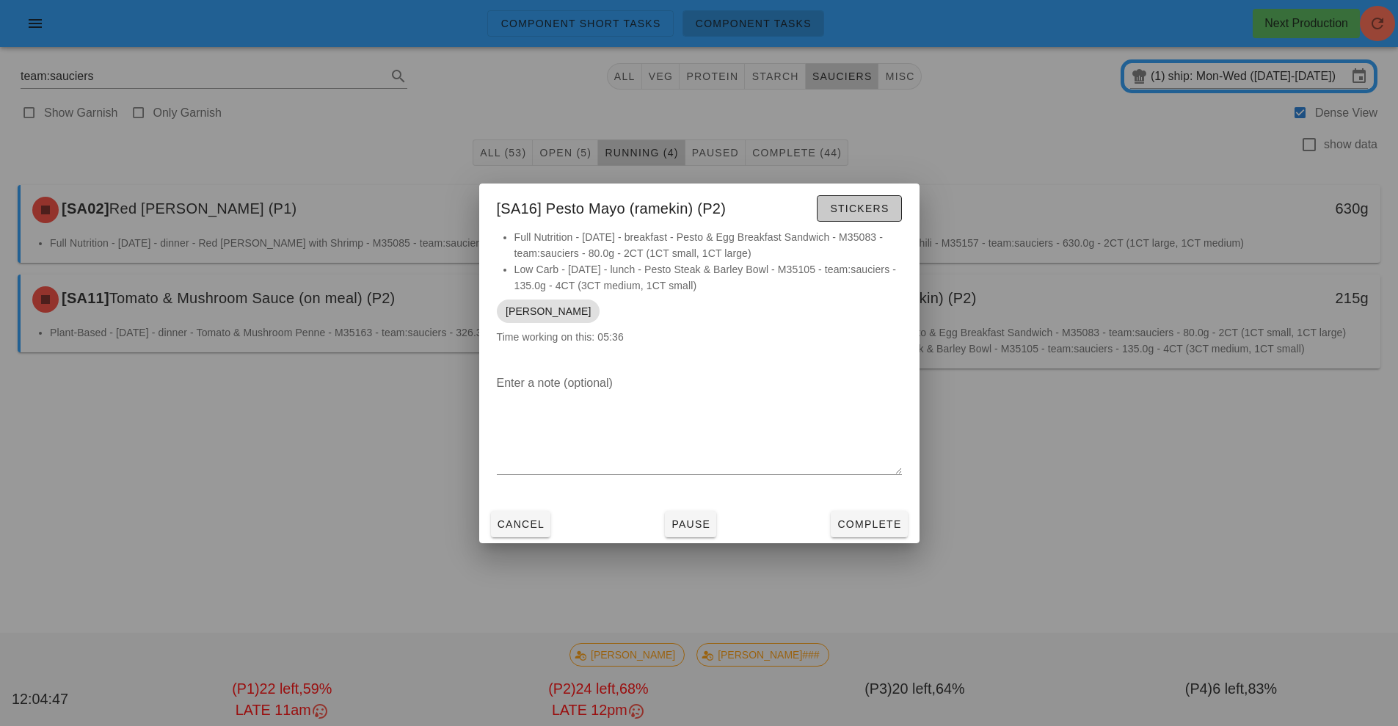
click at [884, 211] on span "Stickers" at bounding box center [858, 209] width 59 height 12
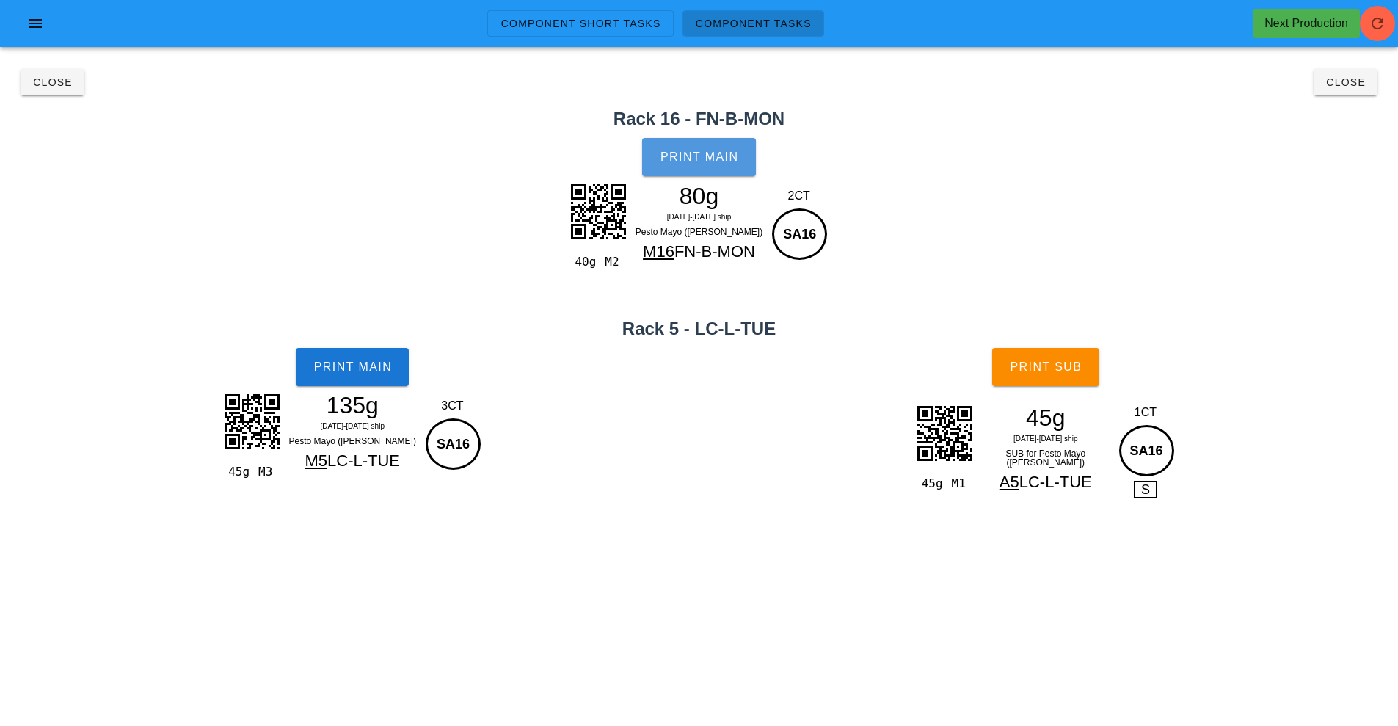
click at [717, 157] on span "Print Main" at bounding box center [699, 156] width 79 height 13
click at [384, 365] on span "Print Main" at bounding box center [352, 366] width 79 height 13
click at [1058, 370] on span "Print Sub" at bounding box center [1045, 366] width 73 height 13
click at [1356, 87] on span "Close" at bounding box center [1346, 82] width 40 height 12
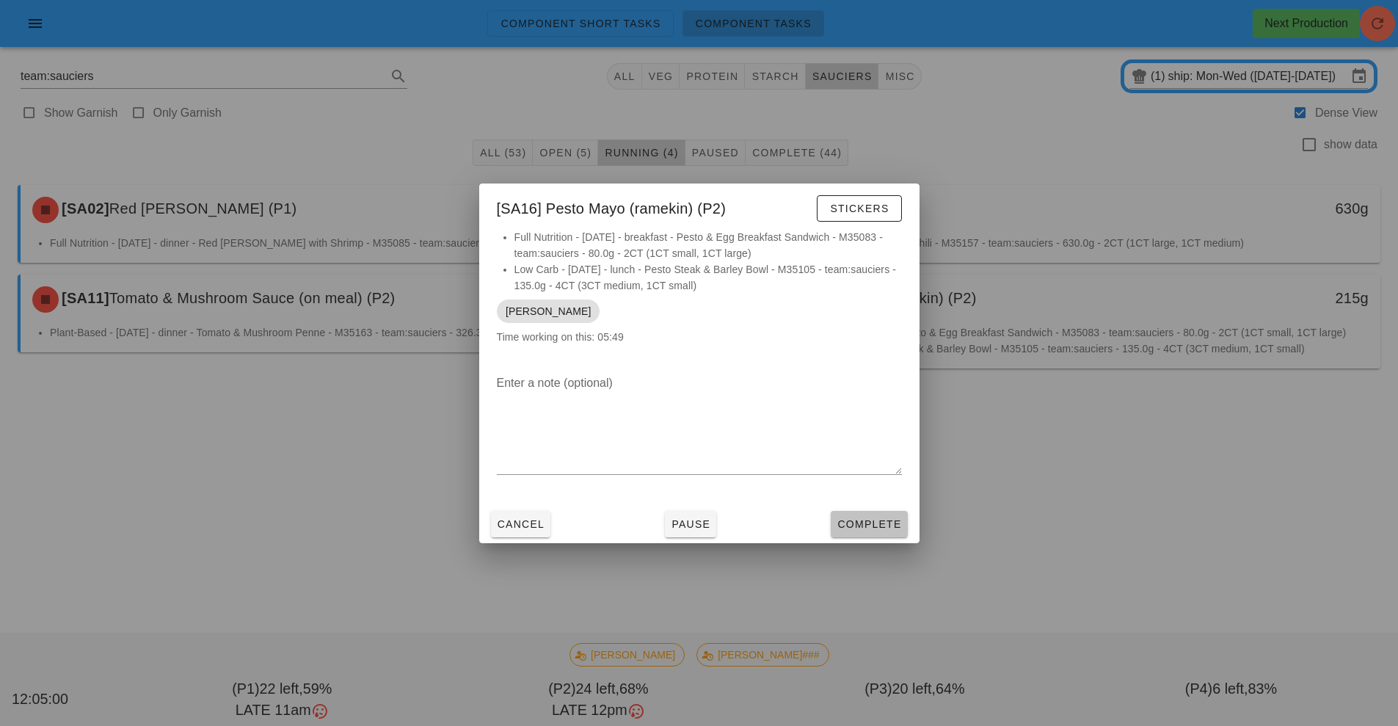
click at [870, 535] on button "Complete" at bounding box center [869, 524] width 76 height 26
